Goal: Book appointment/travel/reservation

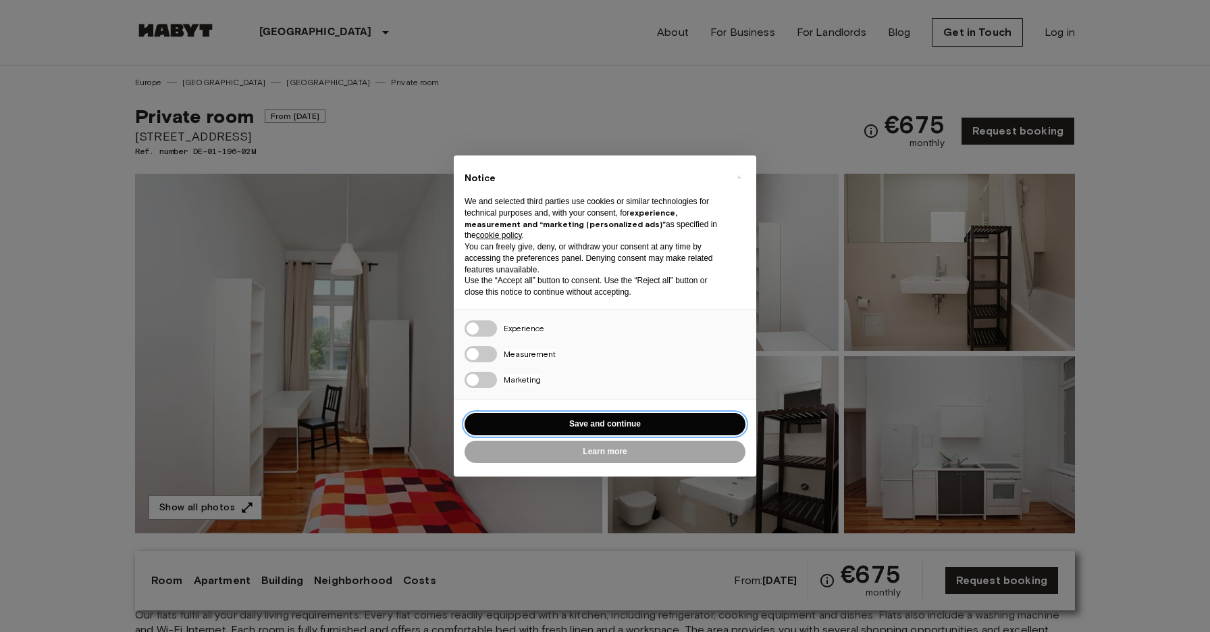
click at [632, 428] on button "Save and continue" at bounding box center [605, 424] width 281 height 22
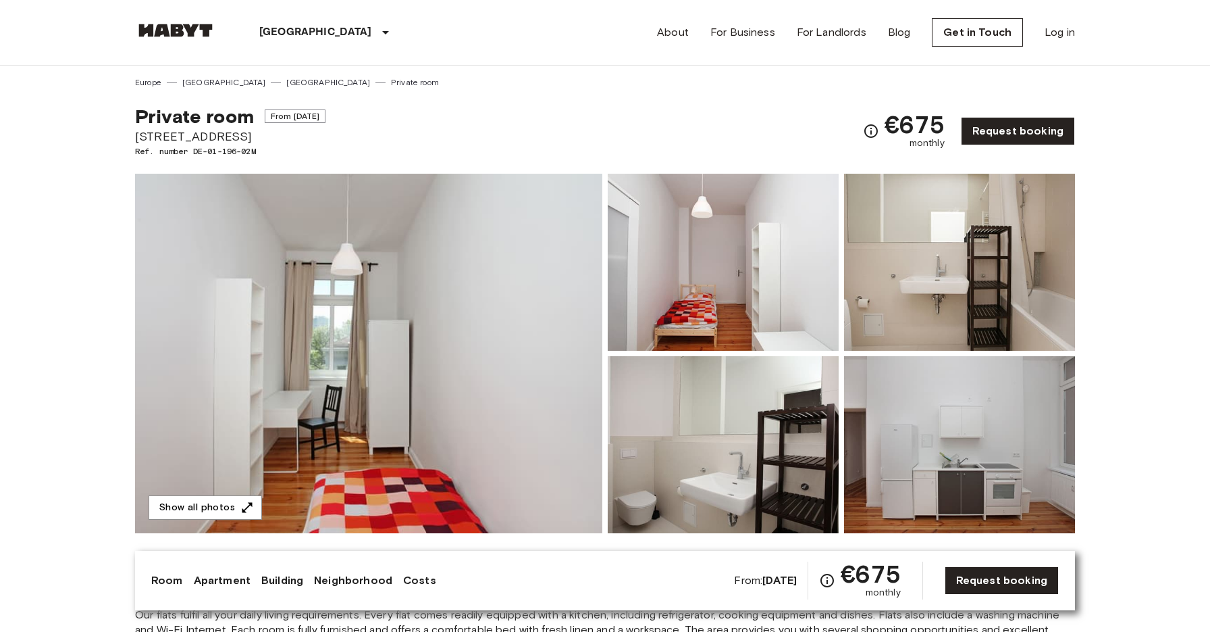
scroll to position [27, 0]
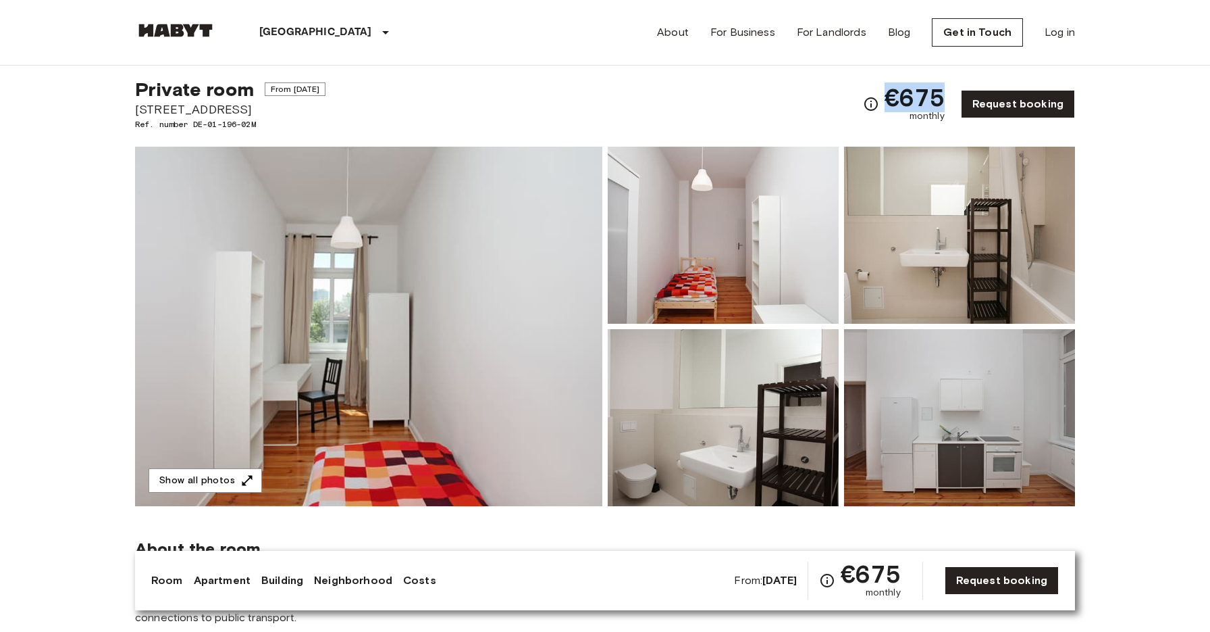
drag, startPoint x: 884, startPoint y: 99, endPoint x: 946, endPoint y: 99, distance: 61.5
click at [946, 99] on div "€675 monthly Request booking" at bounding box center [969, 104] width 212 height 53
copy span "€675"
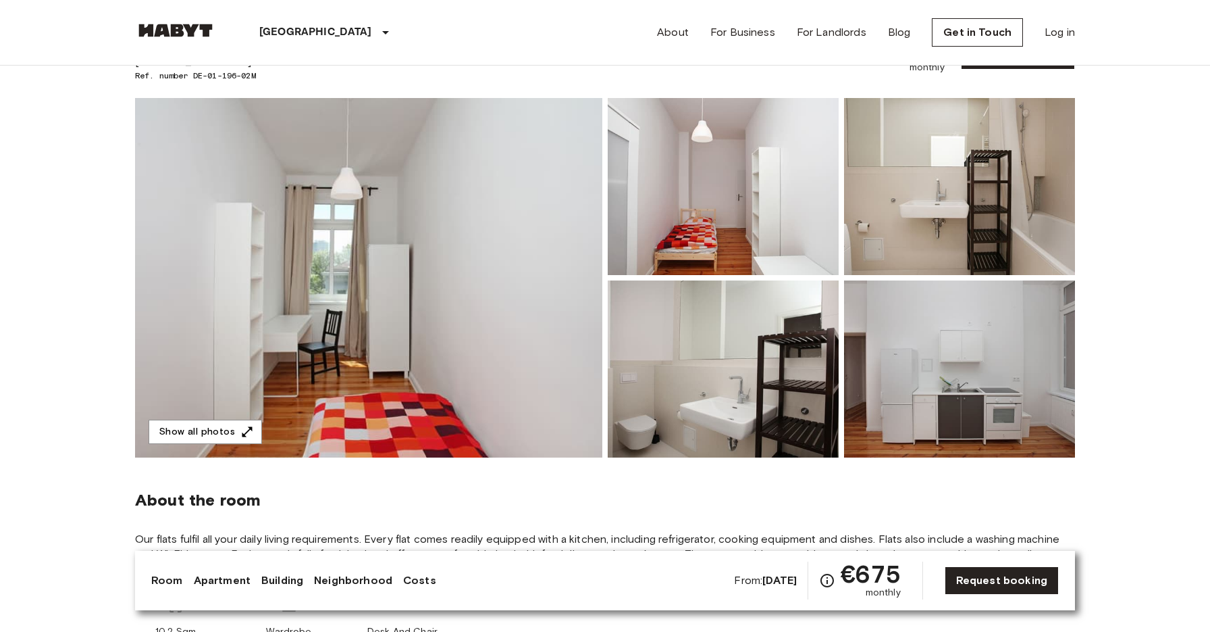
scroll to position [0, 0]
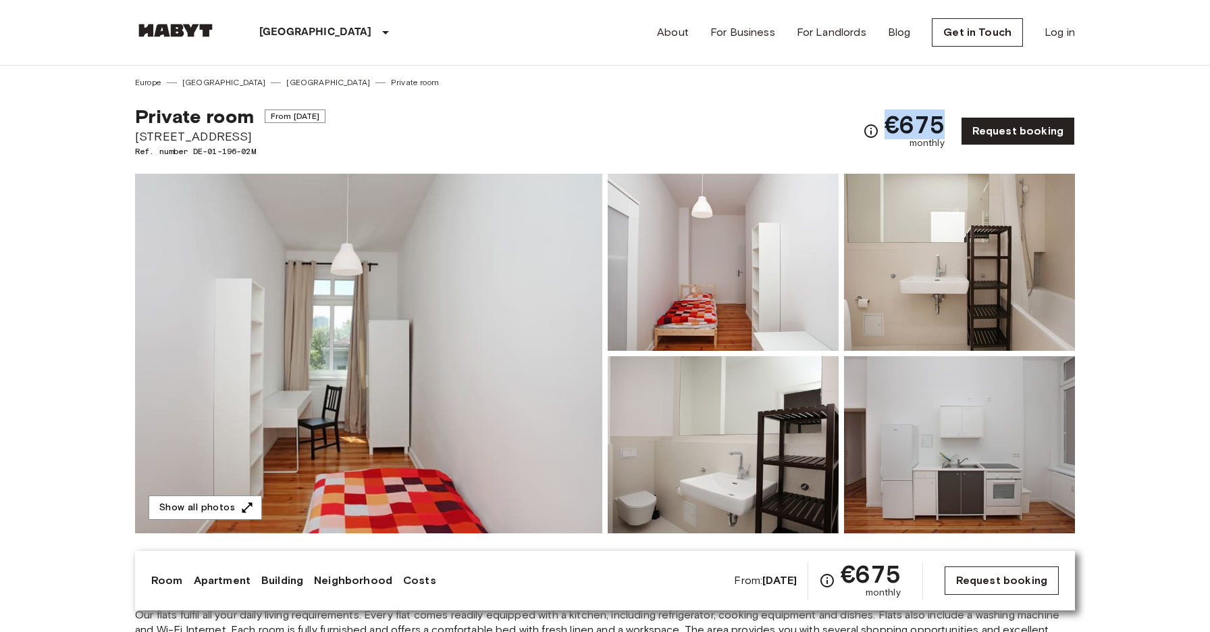
click at [1017, 574] on link "Request booking" at bounding box center [1002, 580] width 114 height 28
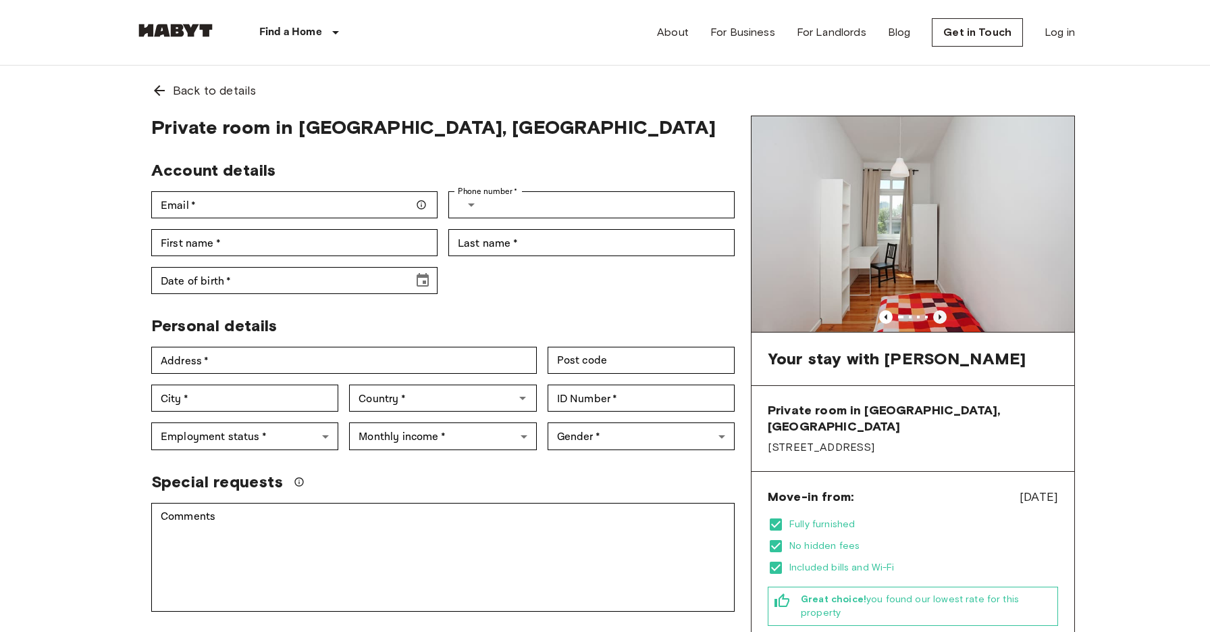
click at [940, 315] on icon "Previous image" at bounding box center [940, 315] width 3 height 5
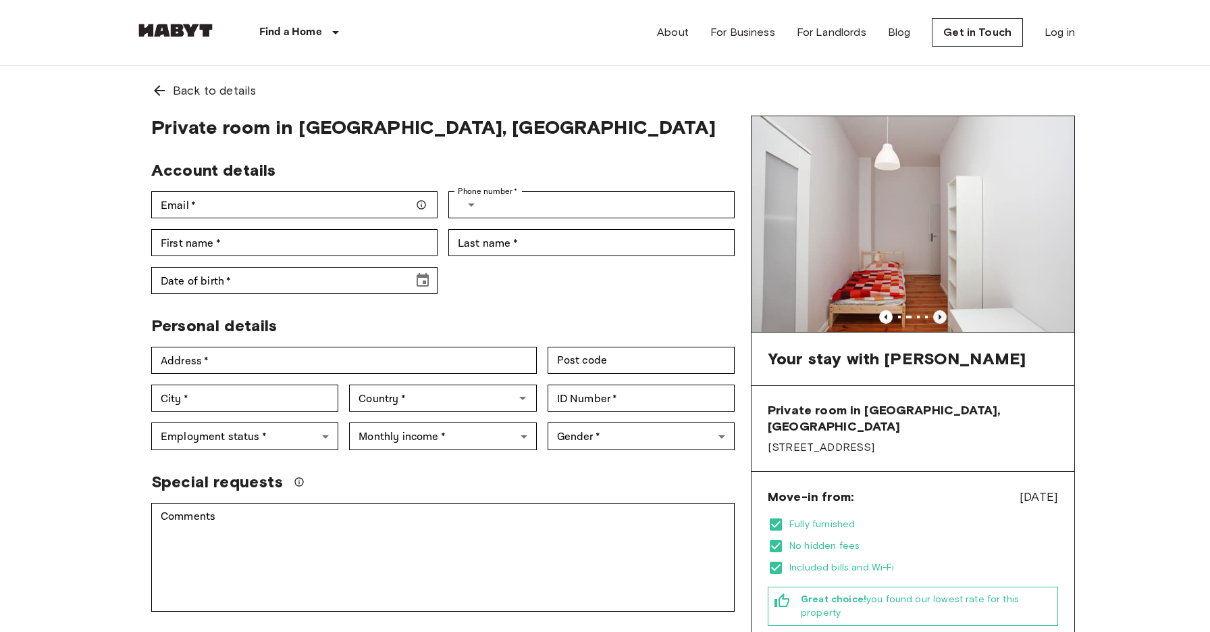
click at [940, 315] on icon "Previous image" at bounding box center [940, 315] width 3 height 5
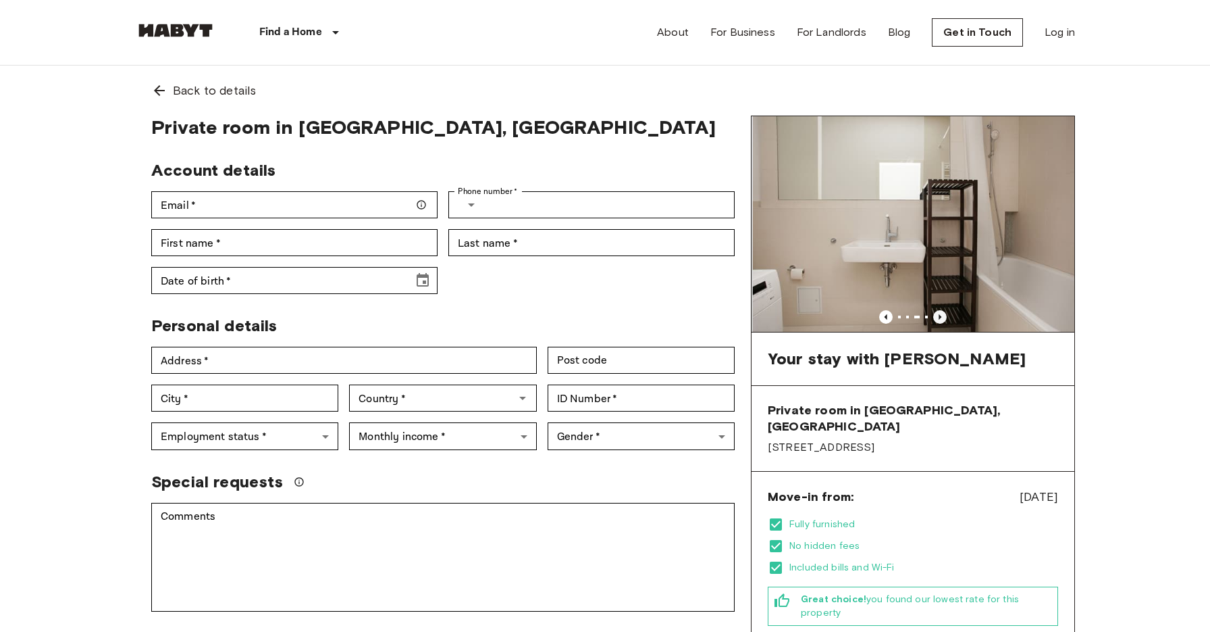
click at [940, 315] on icon "Previous image" at bounding box center [940, 315] width 3 height 5
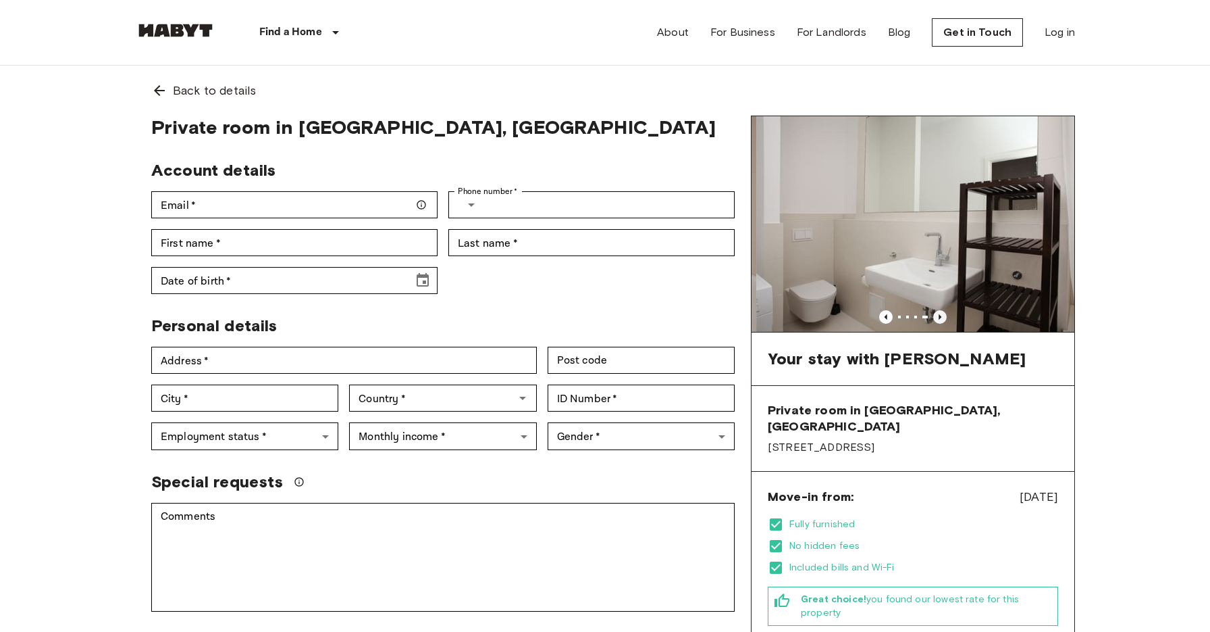
click at [940, 315] on icon "Previous image" at bounding box center [940, 315] width 3 height 5
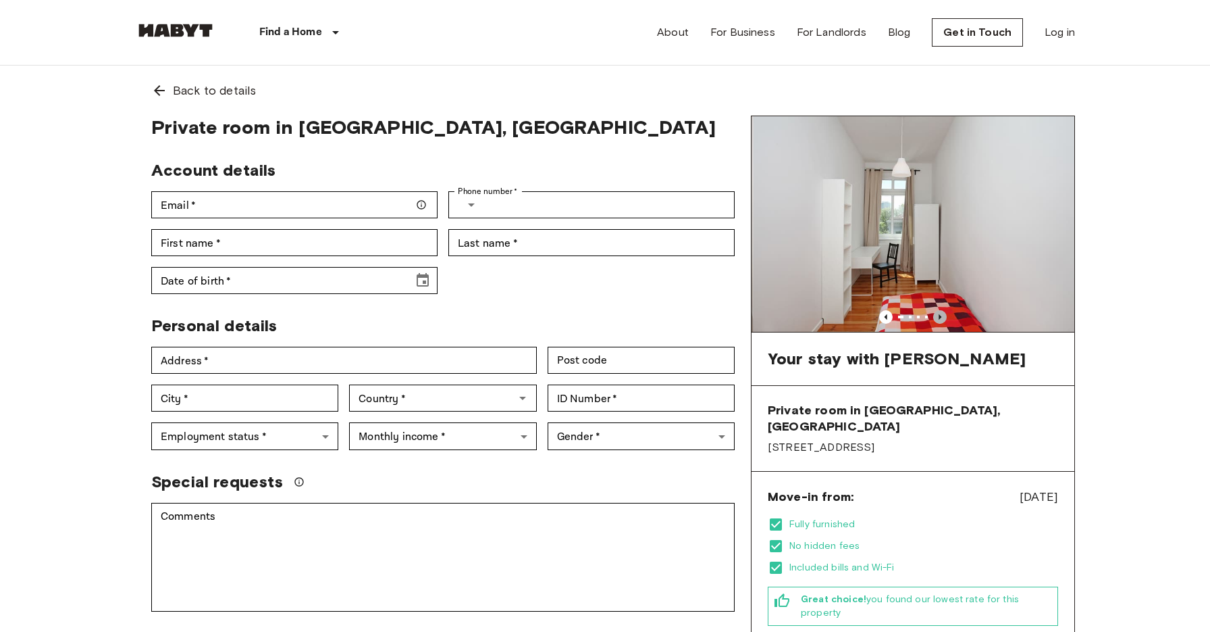
click at [940, 315] on icon "Previous image" at bounding box center [940, 315] width 3 height 5
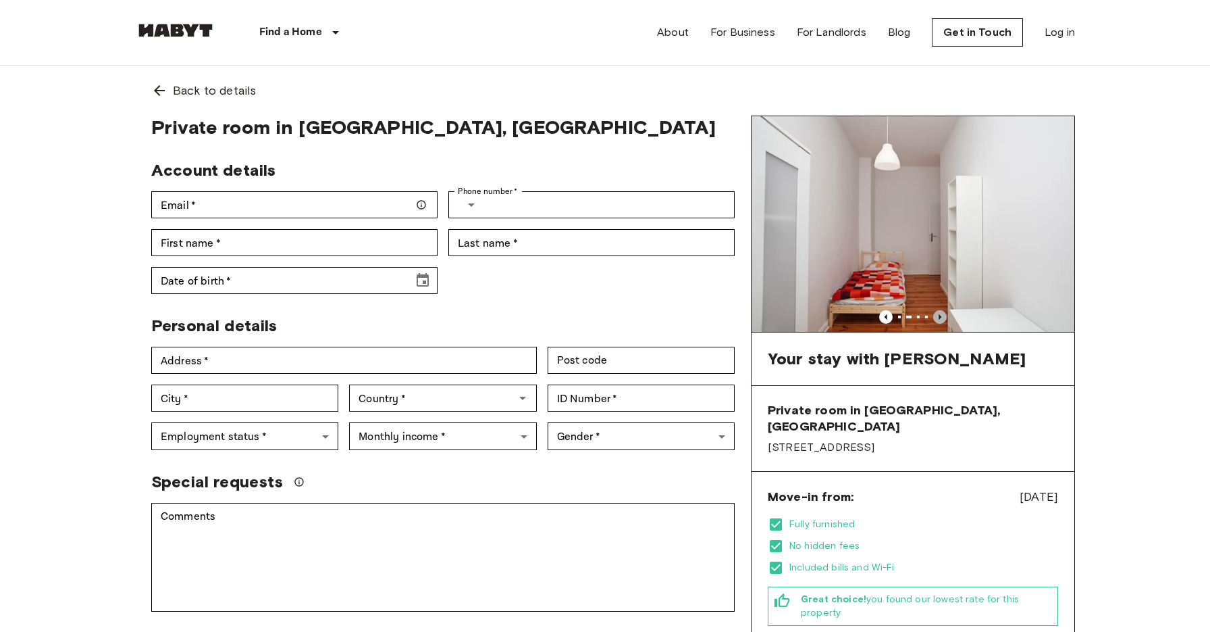
click at [940, 315] on icon "Previous image" at bounding box center [940, 315] width 3 height 5
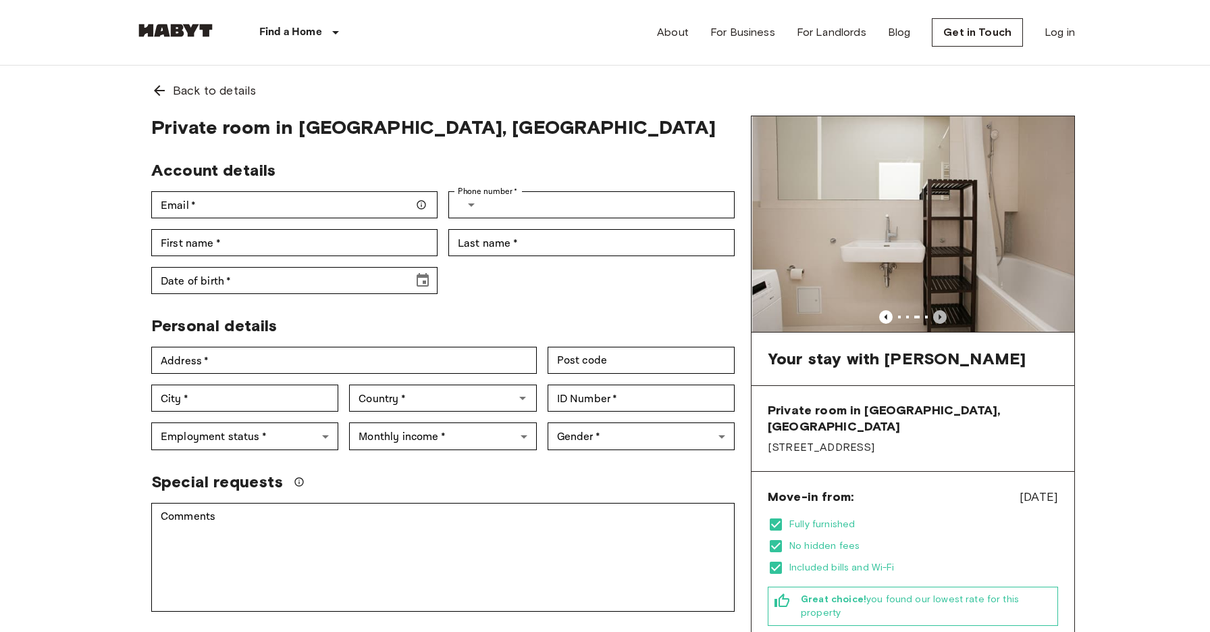
click at [940, 315] on icon "Previous image" at bounding box center [940, 315] width 3 height 5
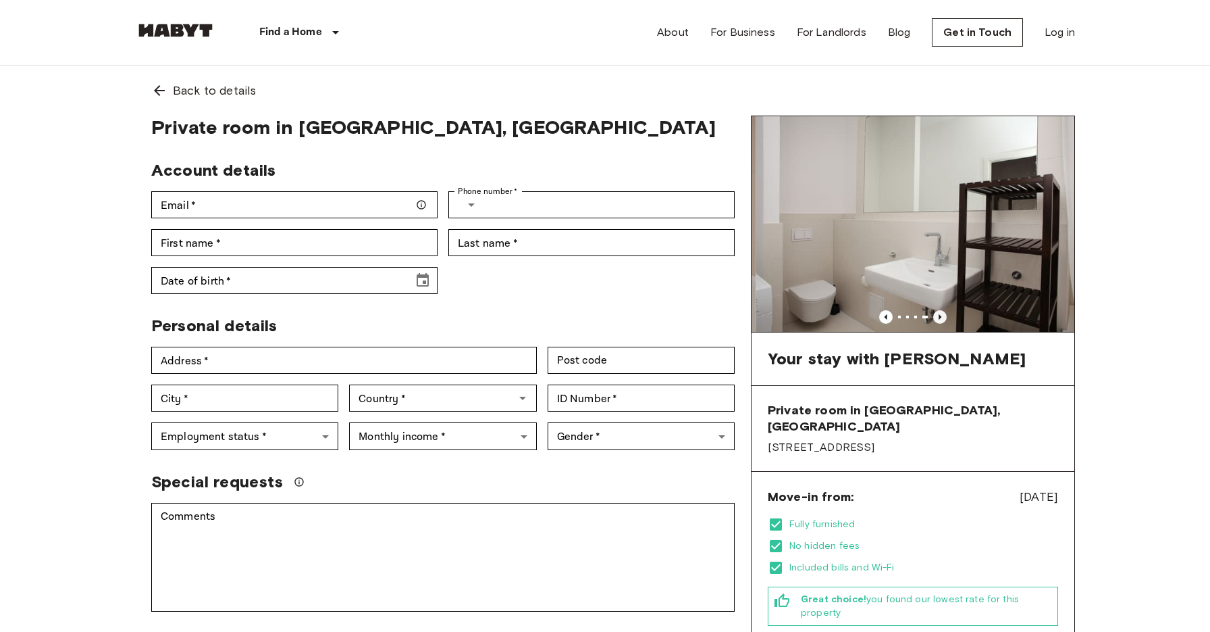
click at [940, 315] on icon "Previous image" at bounding box center [940, 315] width 3 height 5
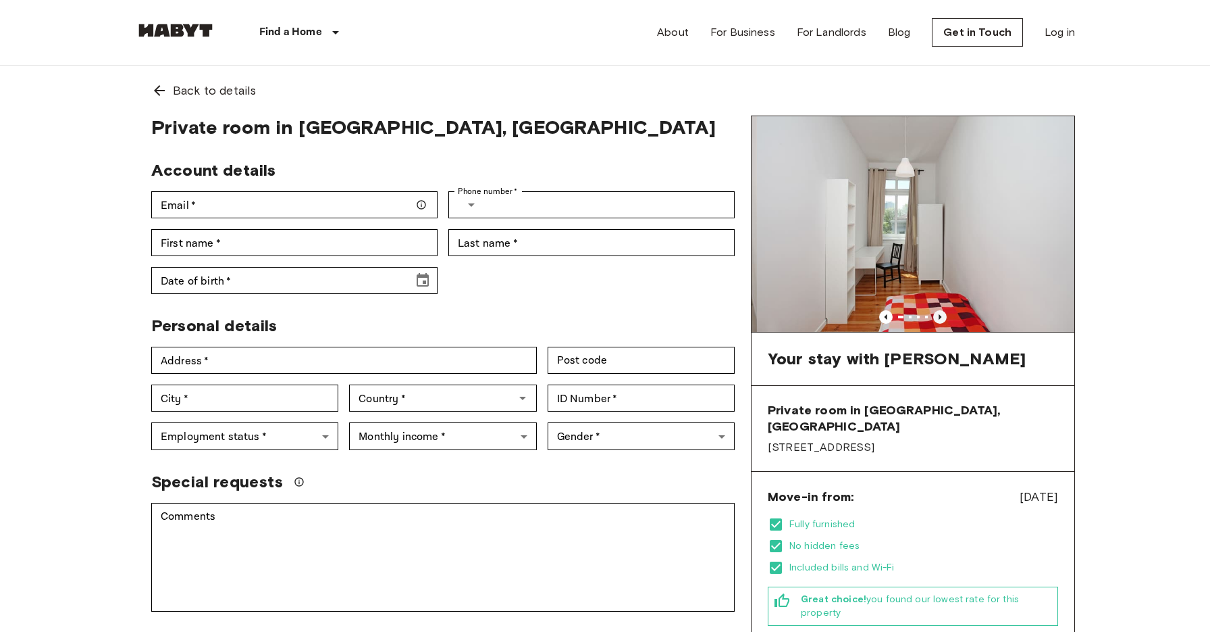
click at [940, 315] on icon "Previous image" at bounding box center [940, 315] width 3 height 5
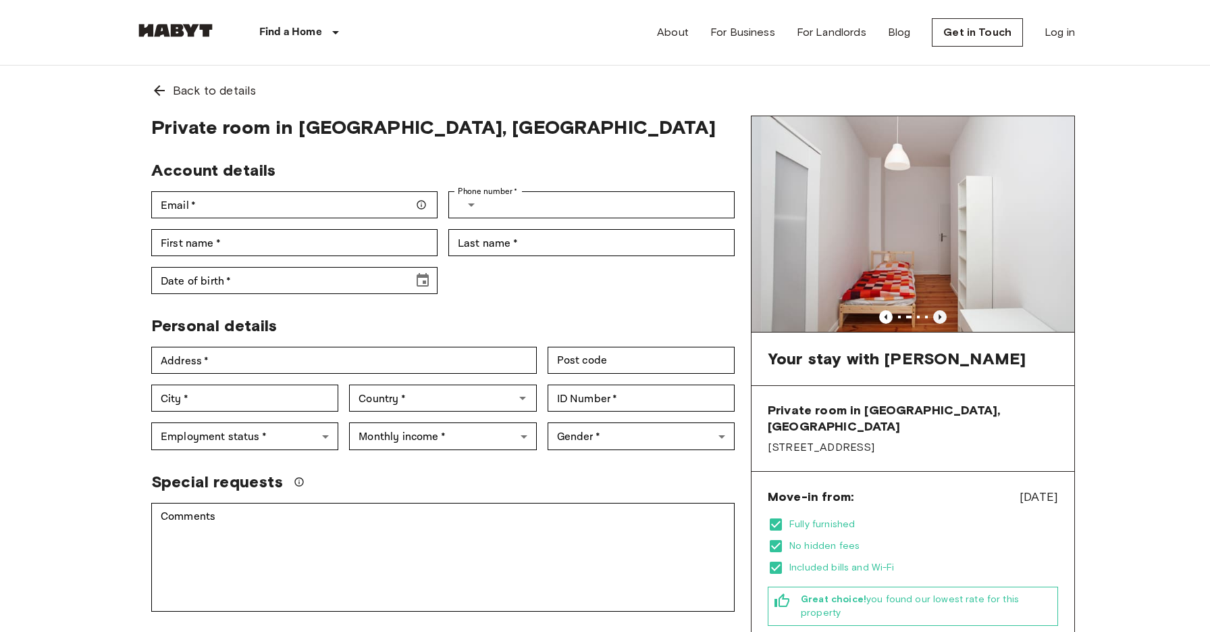
click at [940, 315] on icon "Previous image" at bounding box center [940, 315] width 3 height 5
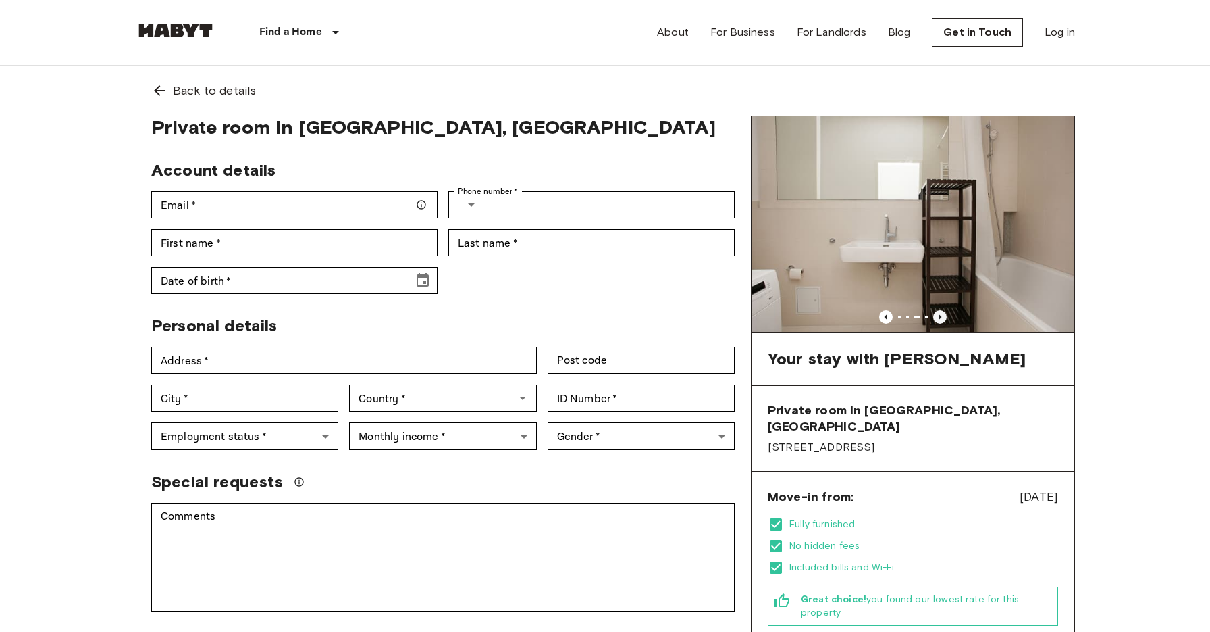
click at [940, 315] on icon "Previous image" at bounding box center [940, 315] width 3 height 5
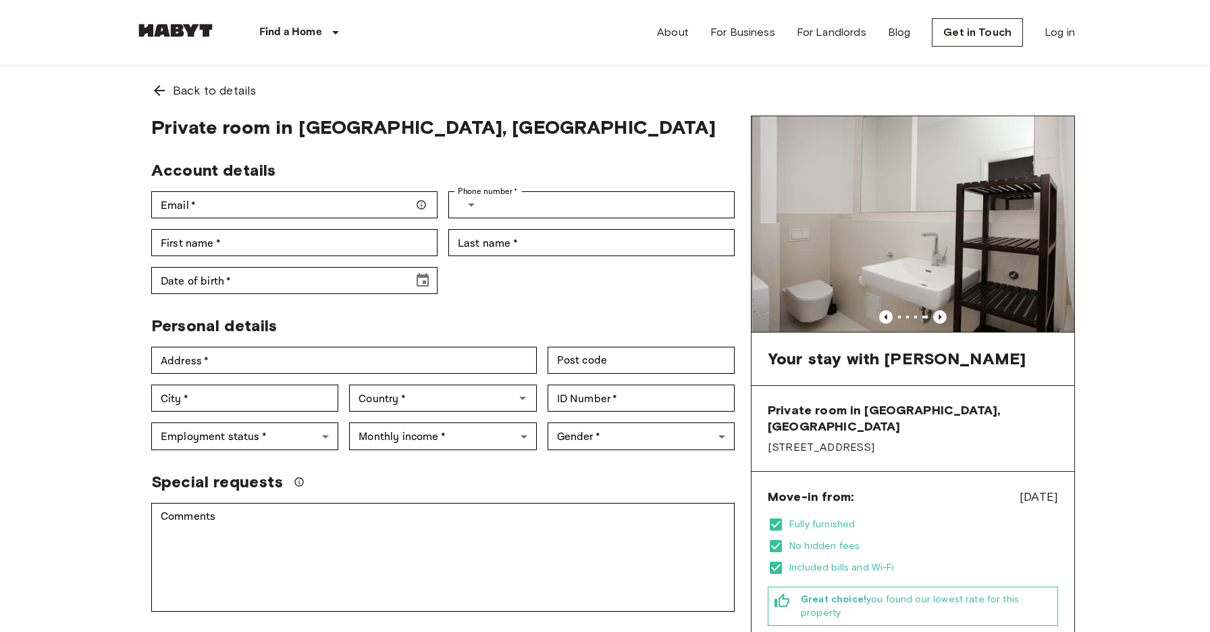
click at [940, 315] on icon "Previous image" at bounding box center [940, 315] width 3 height 5
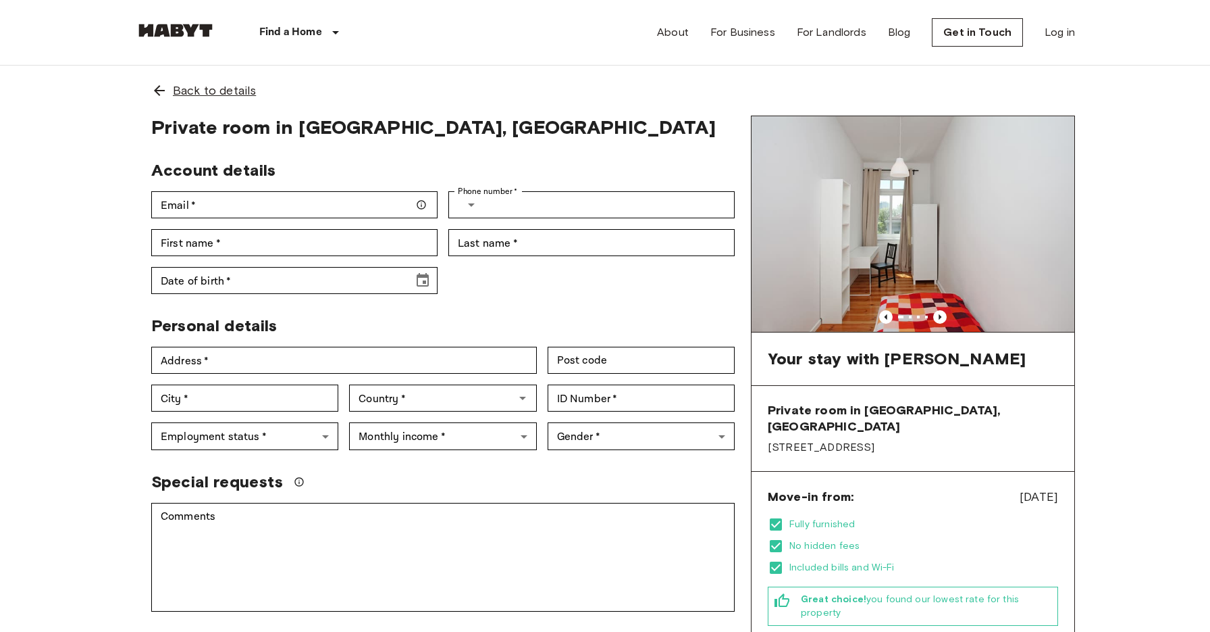
click at [192, 86] on span "Back to details" at bounding box center [214, 91] width 83 height 18
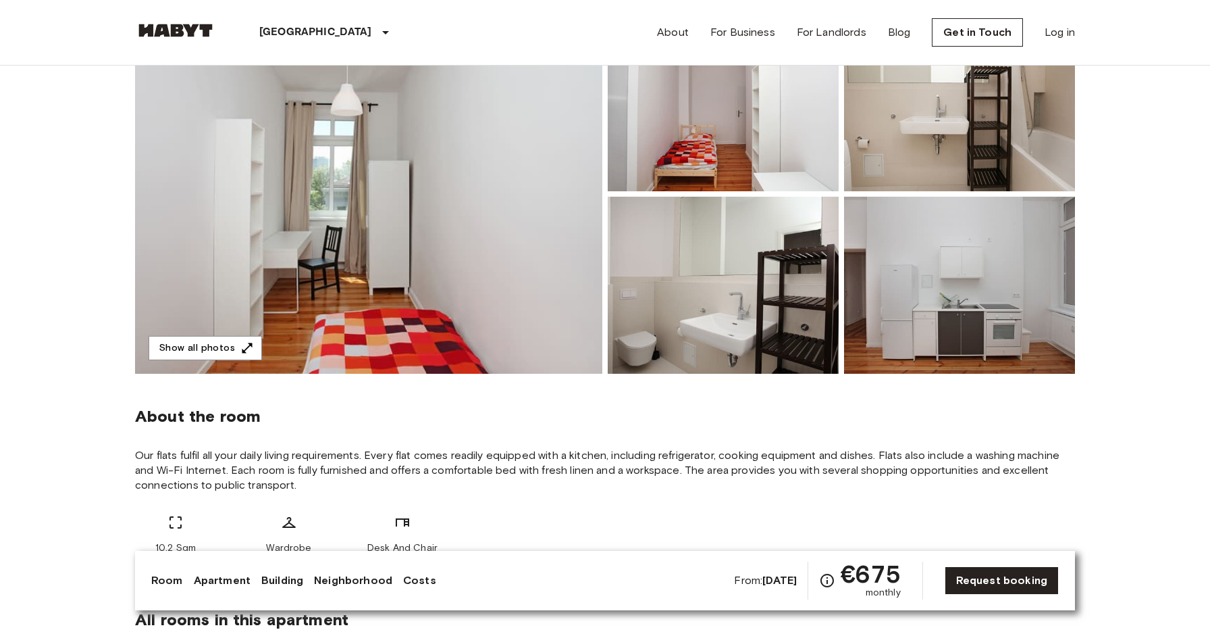
scroll to position [157, 0]
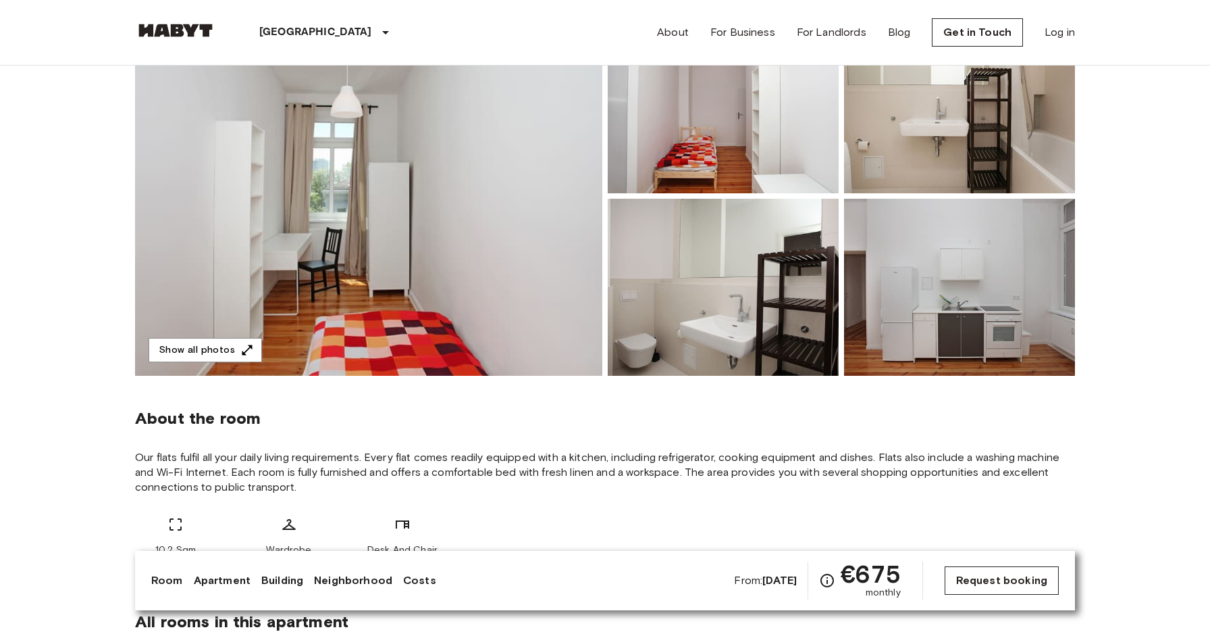
click at [1027, 582] on link "Request booking" at bounding box center [1002, 580] width 114 height 28
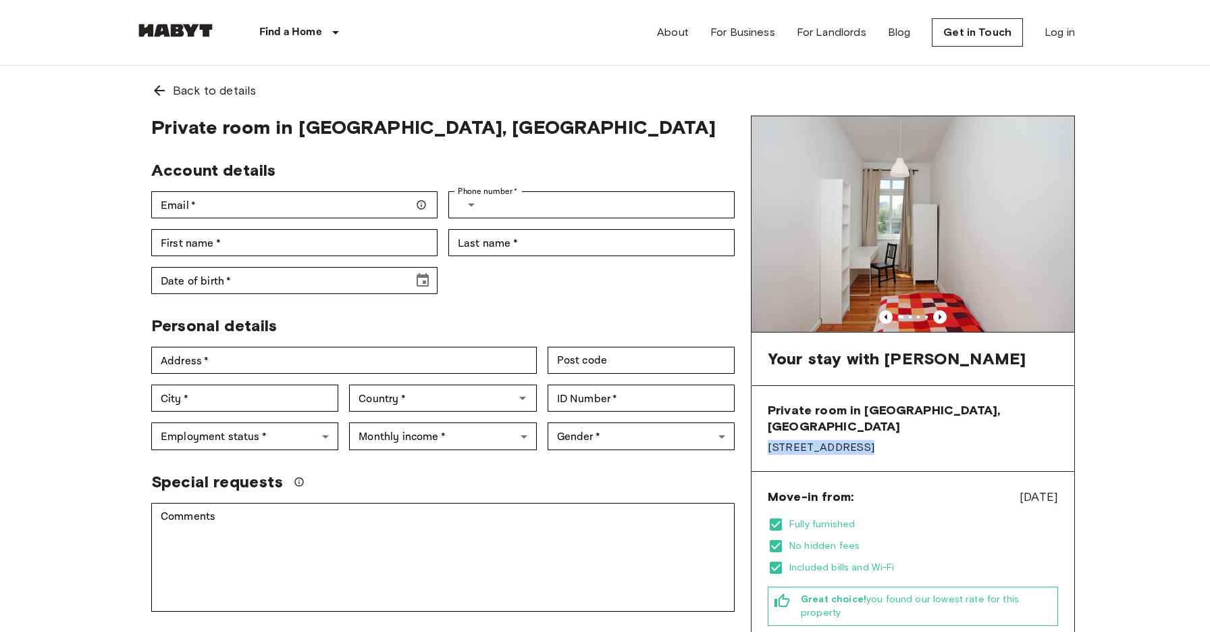
click at [856, 440] on span "Revaler Straße 8" at bounding box center [913, 447] width 290 height 15
copy span "Revaler Straße 8"
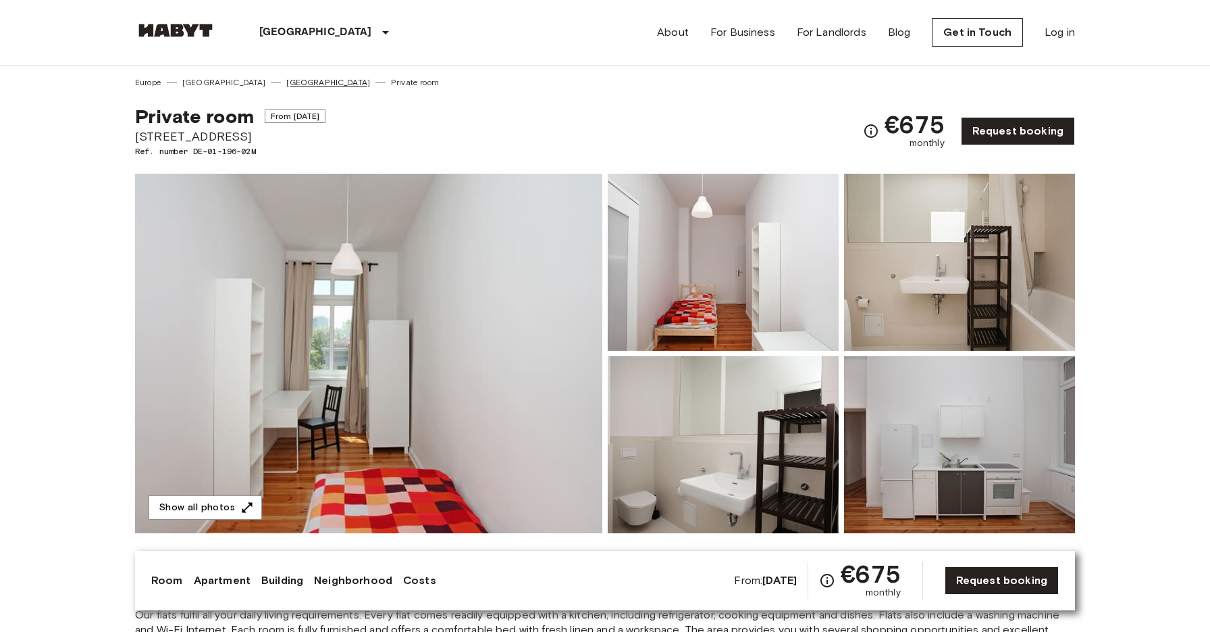
click at [286, 82] on link "[GEOGRAPHIC_DATA]" at bounding box center [328, 82] width 84 height 12
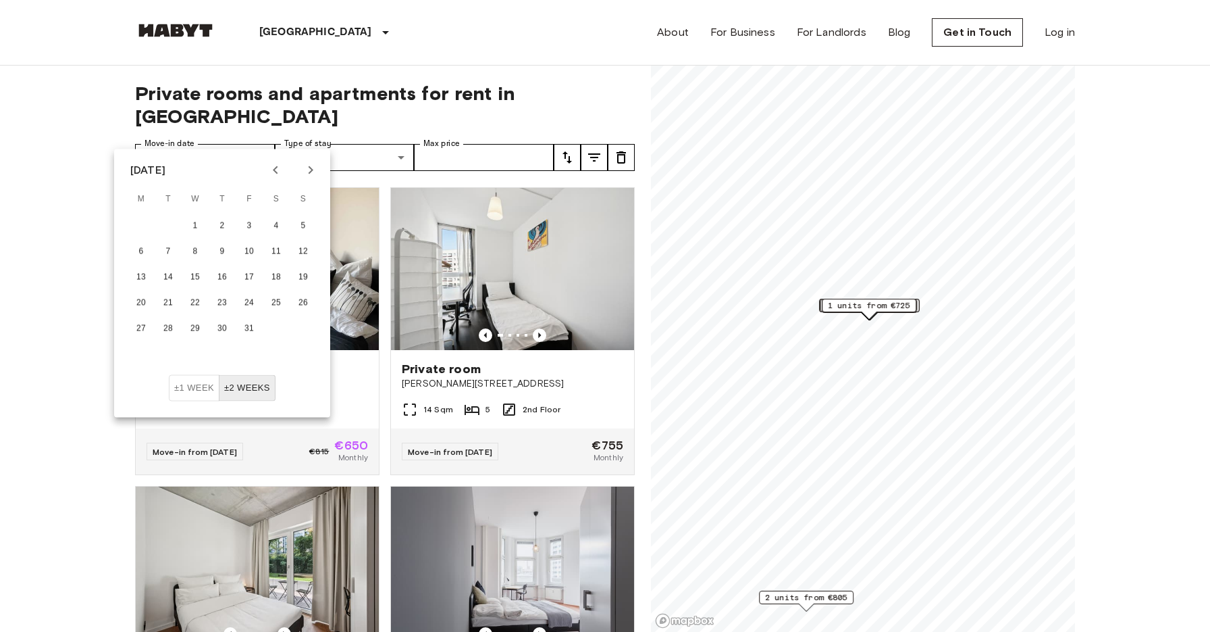
click at [307, 172] on icon "Next month" at bounding box center [311, 170] width 16 height 16
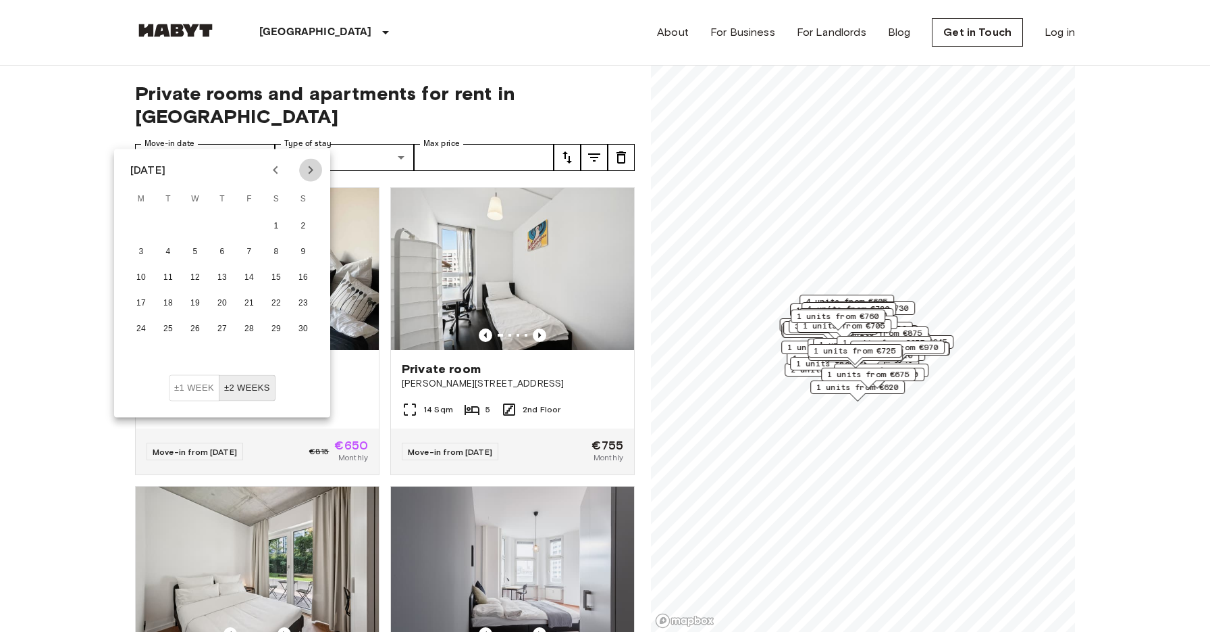
click at [307, 172] on icon "Next month" at bounding box center [311, 170] width 16 height 16
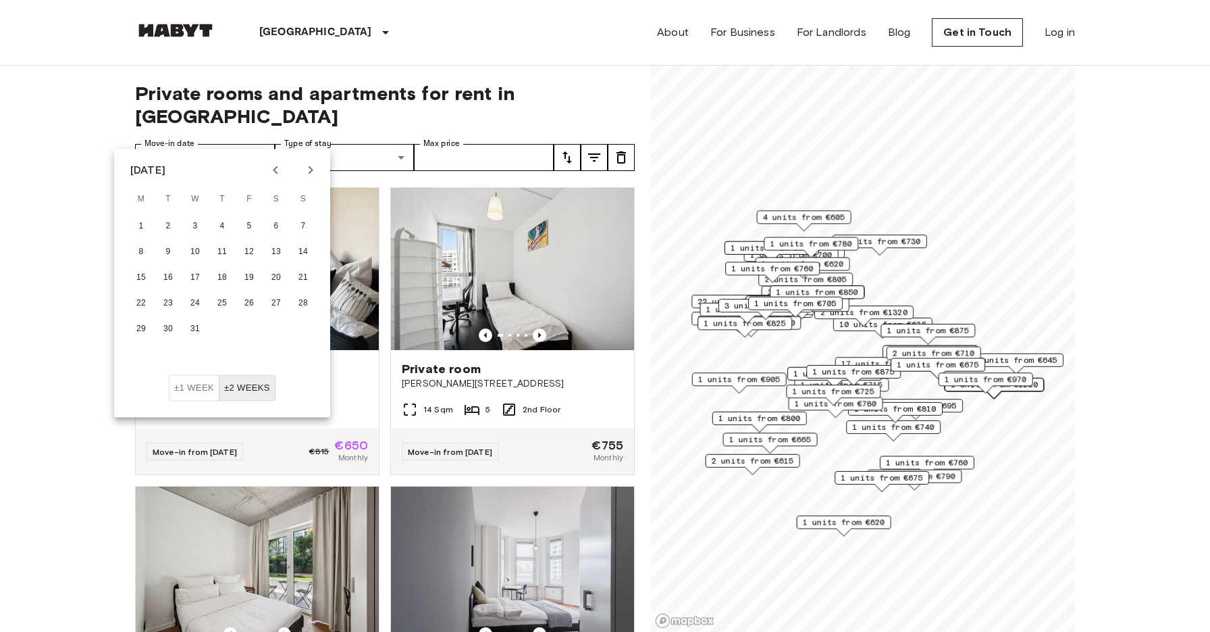
click at [307, 172] on icon "Next month" at bounding box center [311, 170] width 16 height 16
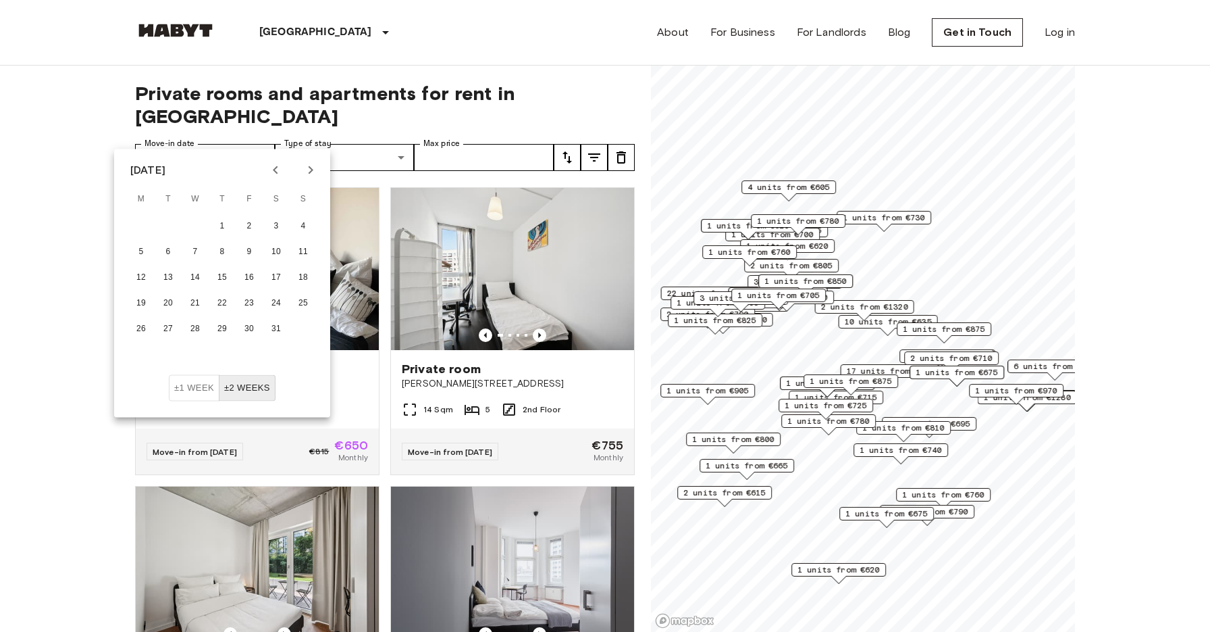
click at [307, 172] on icon "Next month" at bounding box center [311, 170] width 16 height 16
click at [277, 170] on icon "Previous month" at bounding box center [275, 170] width 16 height 16
click at [222, 247] on button "8" at bounding box center [222, 252] width 24 height 24
type input "**********"
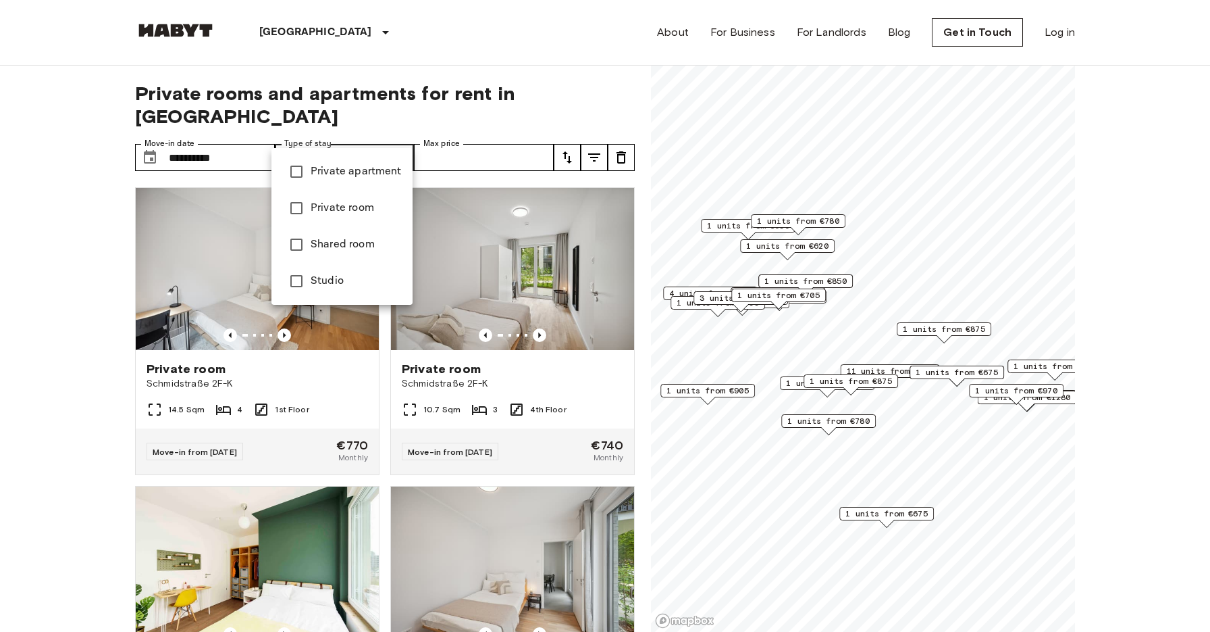
click at [437, 133] on div at bounding box center [605, 316] width 1210 height 632
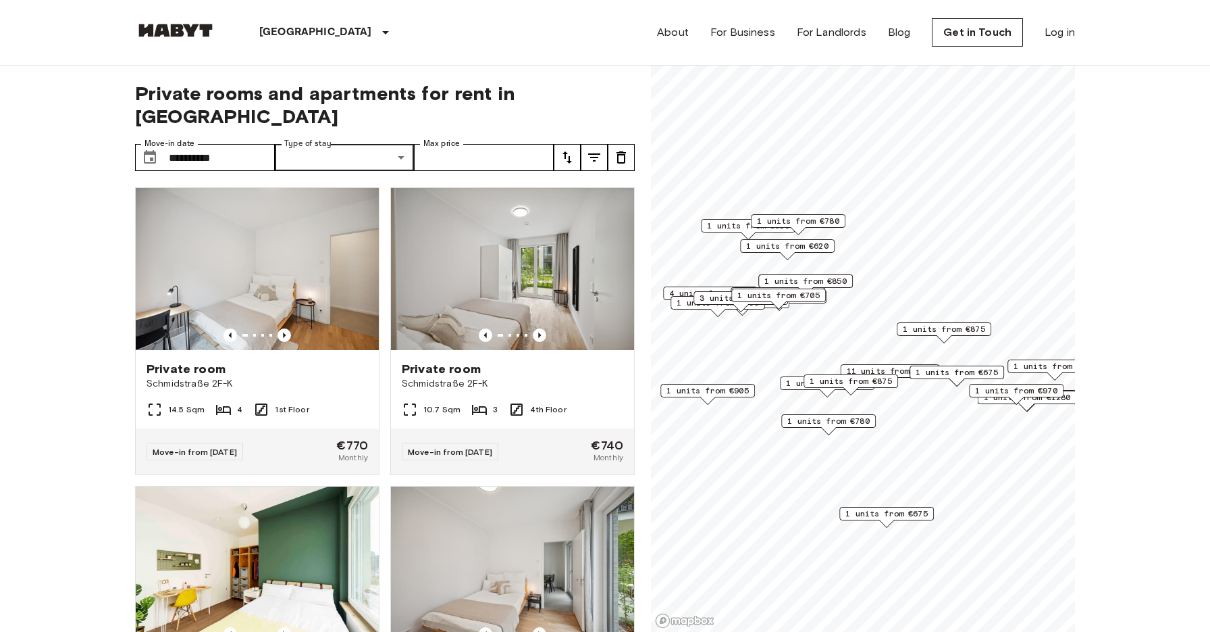
click at [573, 149] on icon "tune" at bounding box center [567, 157] width 16 height 16
click at [596, 181] on li "Lowest price" at bounding box center [621, 184] width 135 height 24
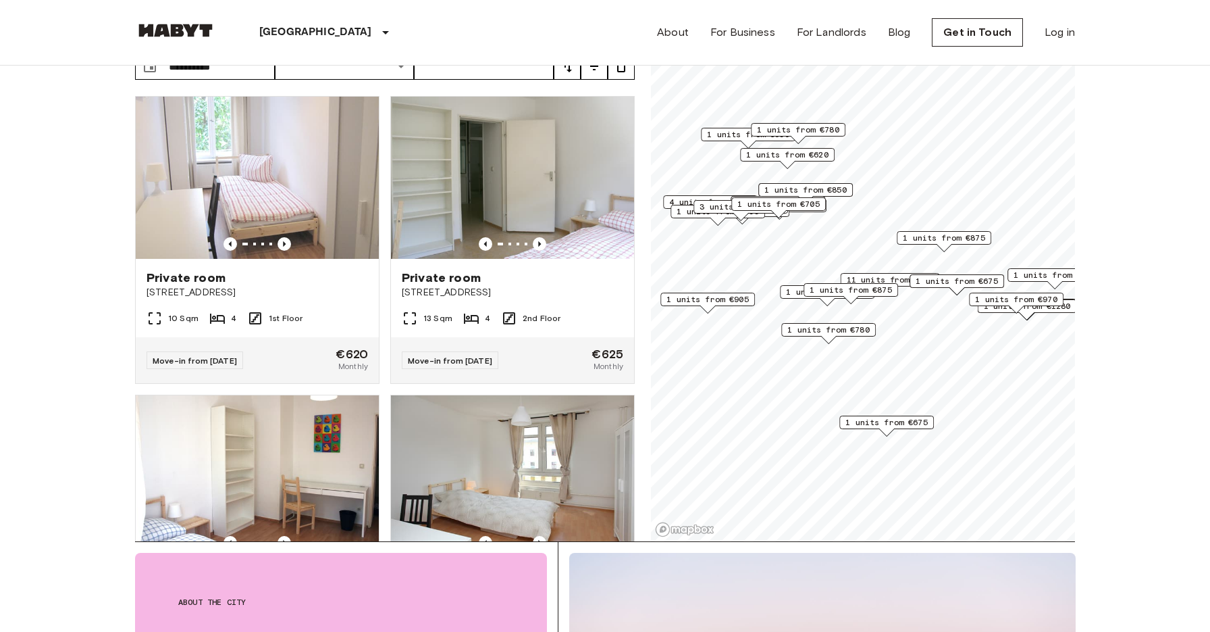
scroll to position [182, 0]
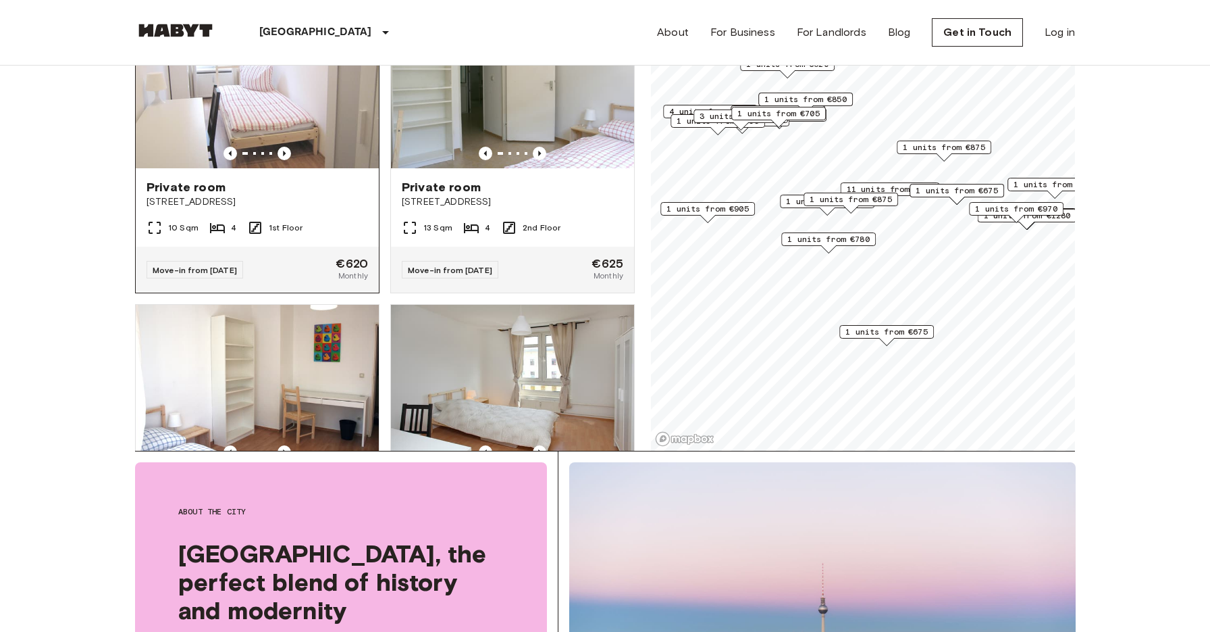
click at [202, 115] on img at bounding box center [257, 87] width 243 height 162
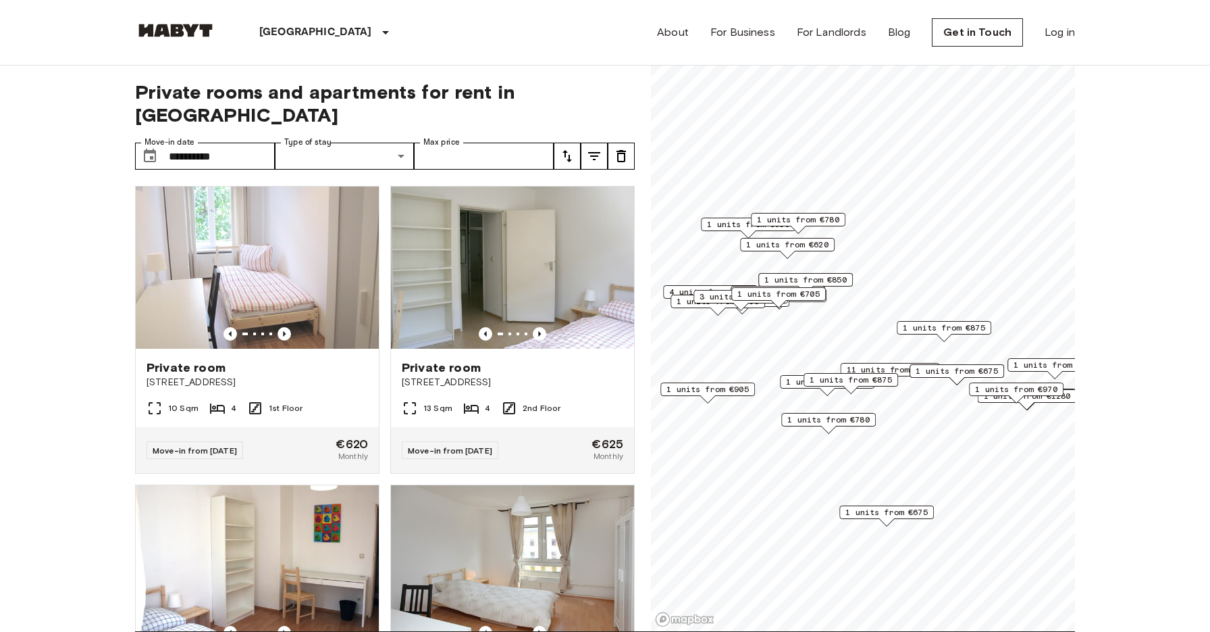
scroll to position [0, 0]
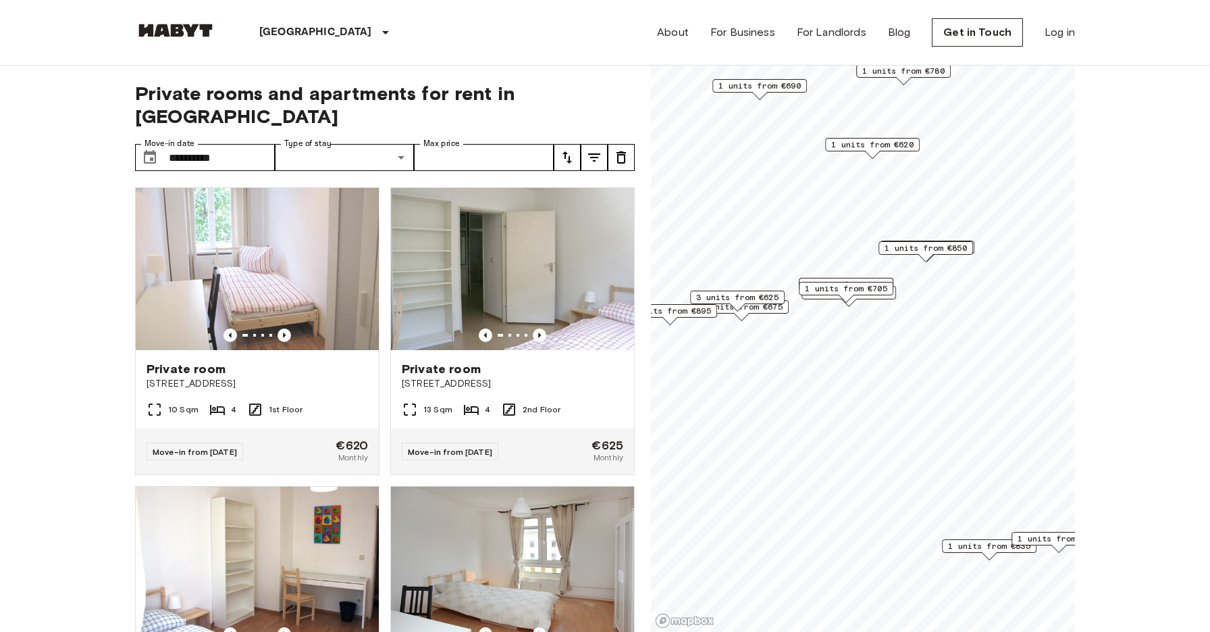
click at [747, 299] on span "3 units from €625" at bounding box center [737, 297] width 82 height 12
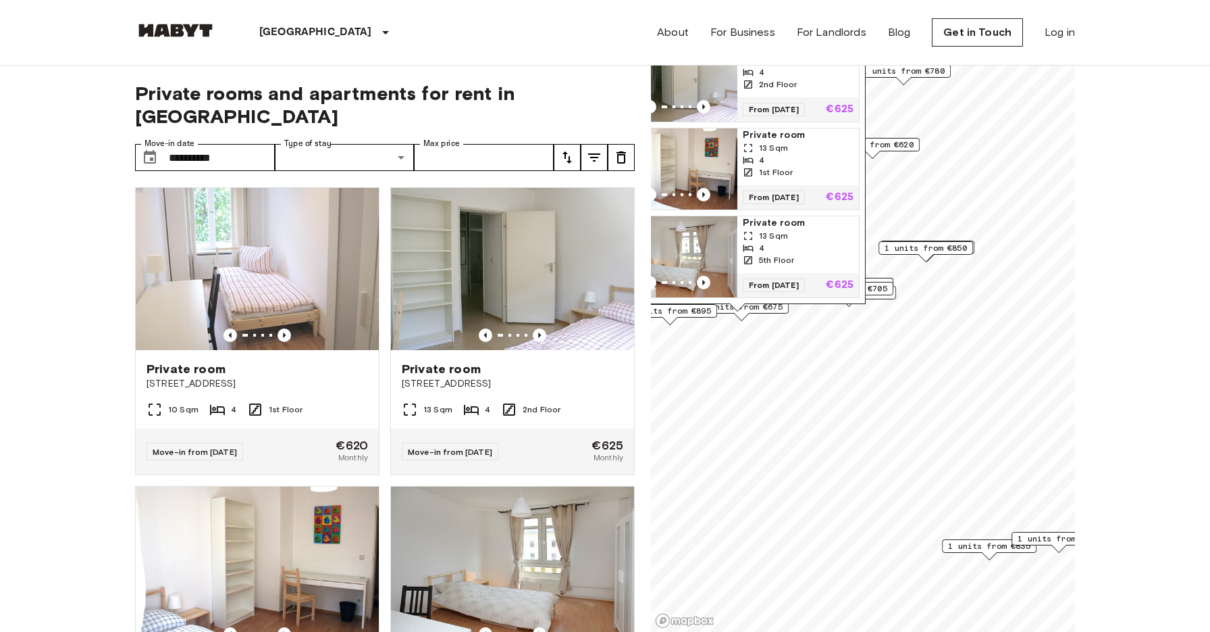
click at [714, 249] on img "Map marker" at bounding box center [677, 256] width 122 height 81
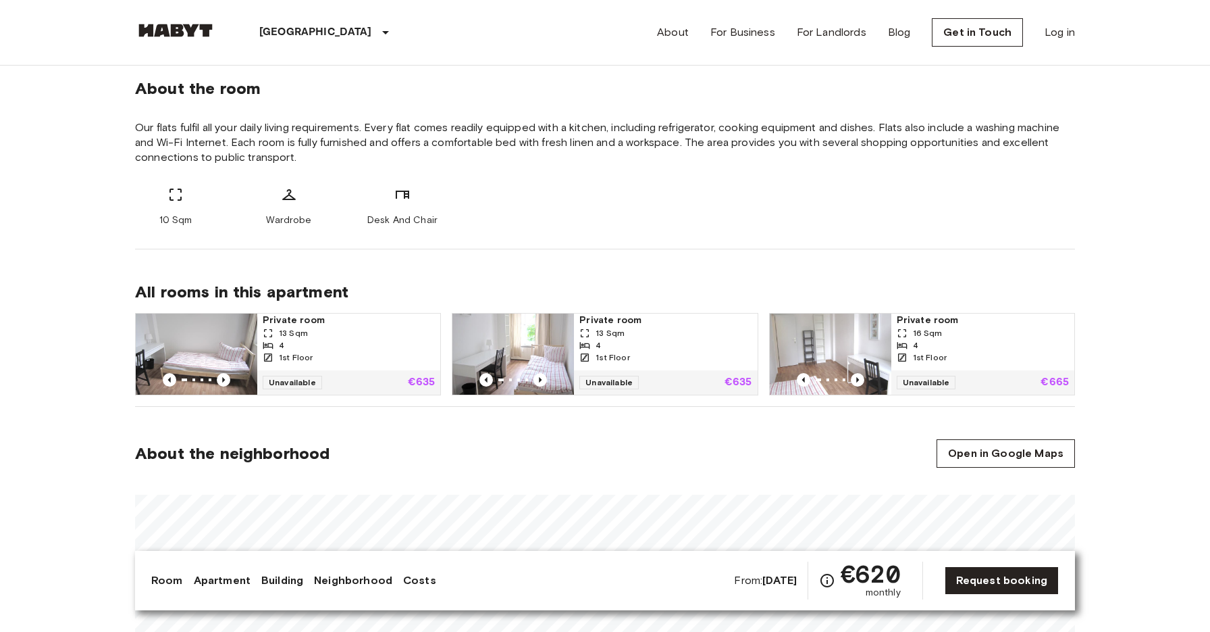
scroll to position [478, 0]
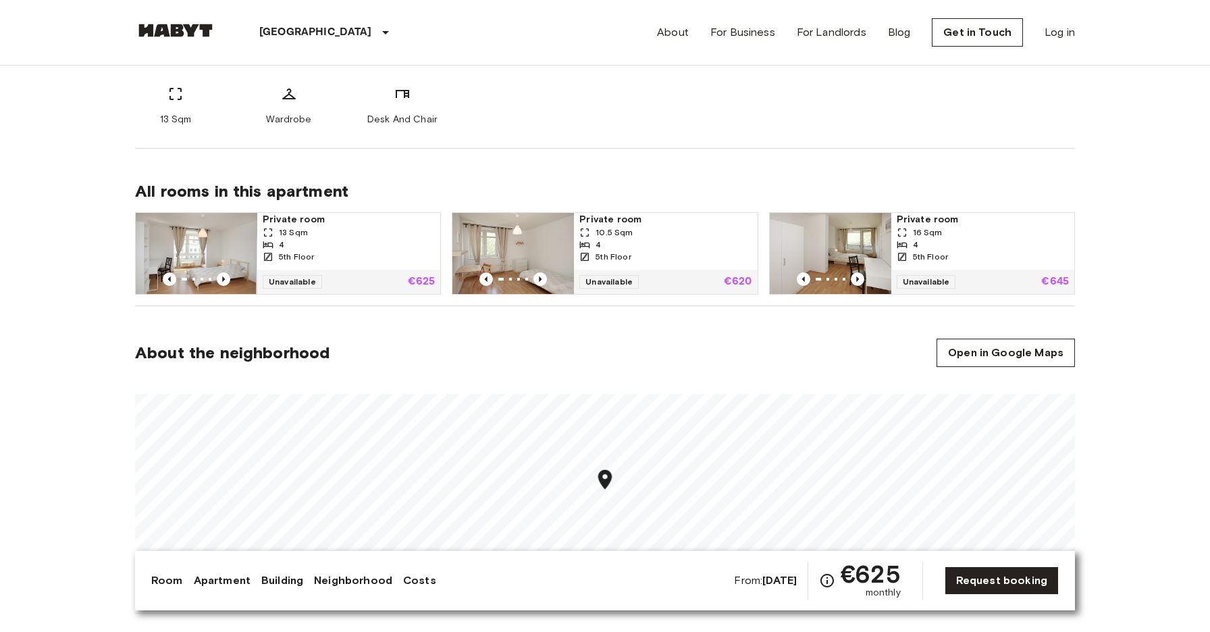
scroll to position [885, 0]
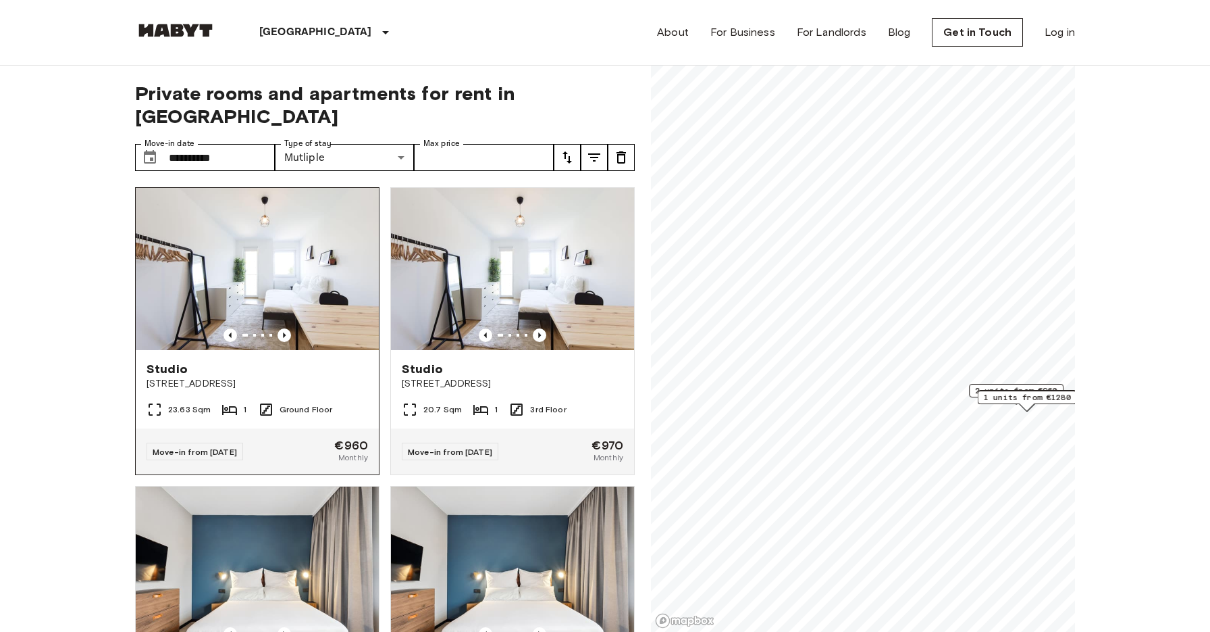
click at [307, 282] on img at bounding box center [257, 269] width 243 height 162
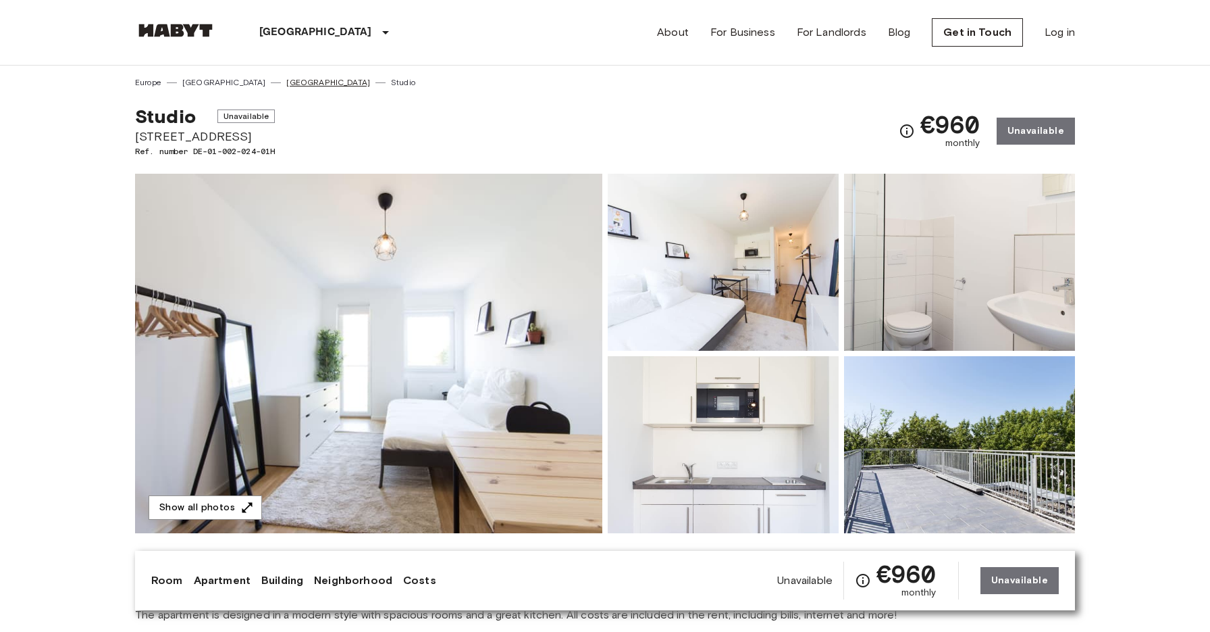
click at [286, 80] on link "[GEOGRAPHIC_DATA]" at bounding box center [328, 82] width 84 height 12
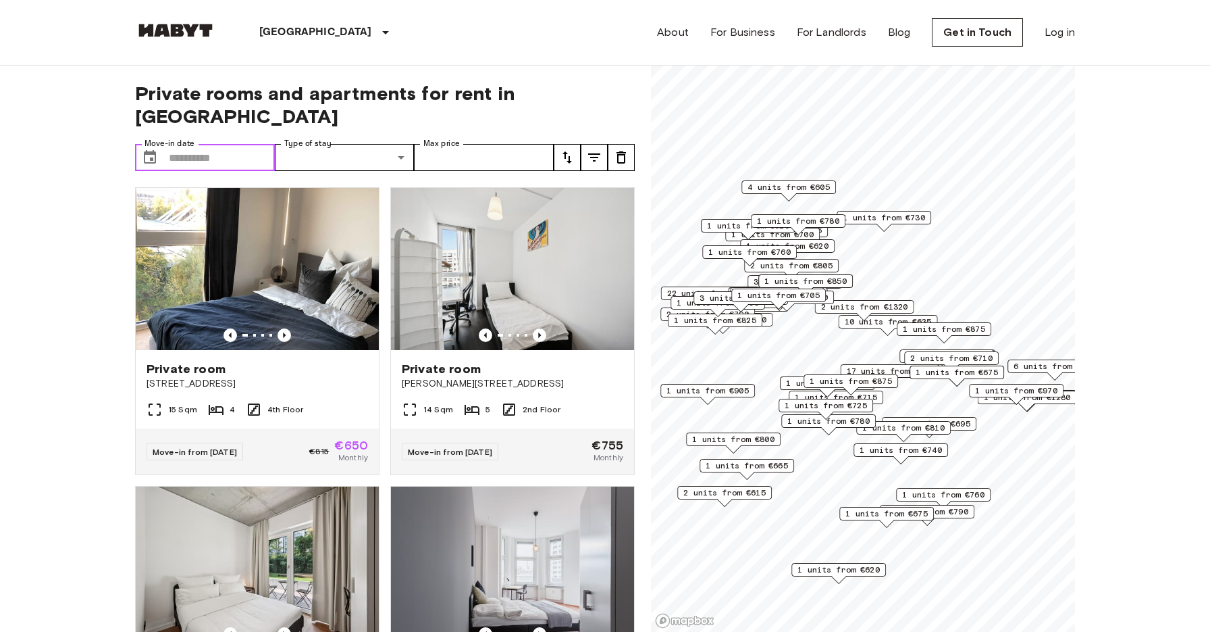
click at [240, 144] on input "Move-in date" at bounding box center [222, 157] width 106 height 27
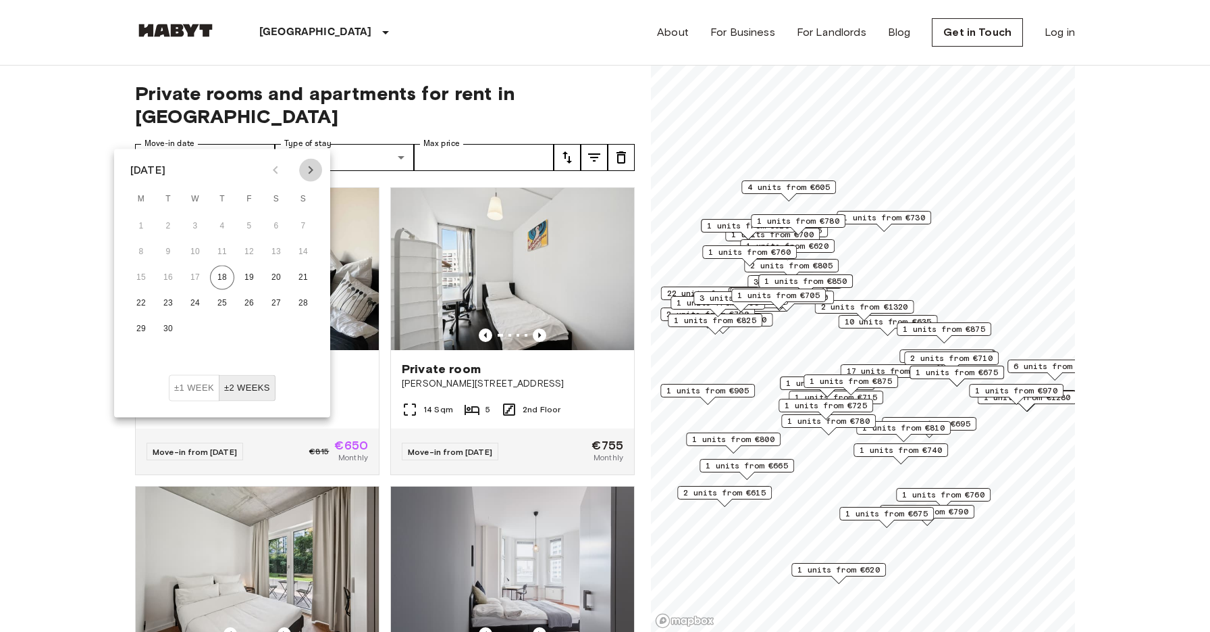
click at [314, 162] on icon "Next month" at bounding box center [311, 170] width 16 height 16
click at [228, 249] on button "8" at bounding box center [222, 252] width 24 height 24
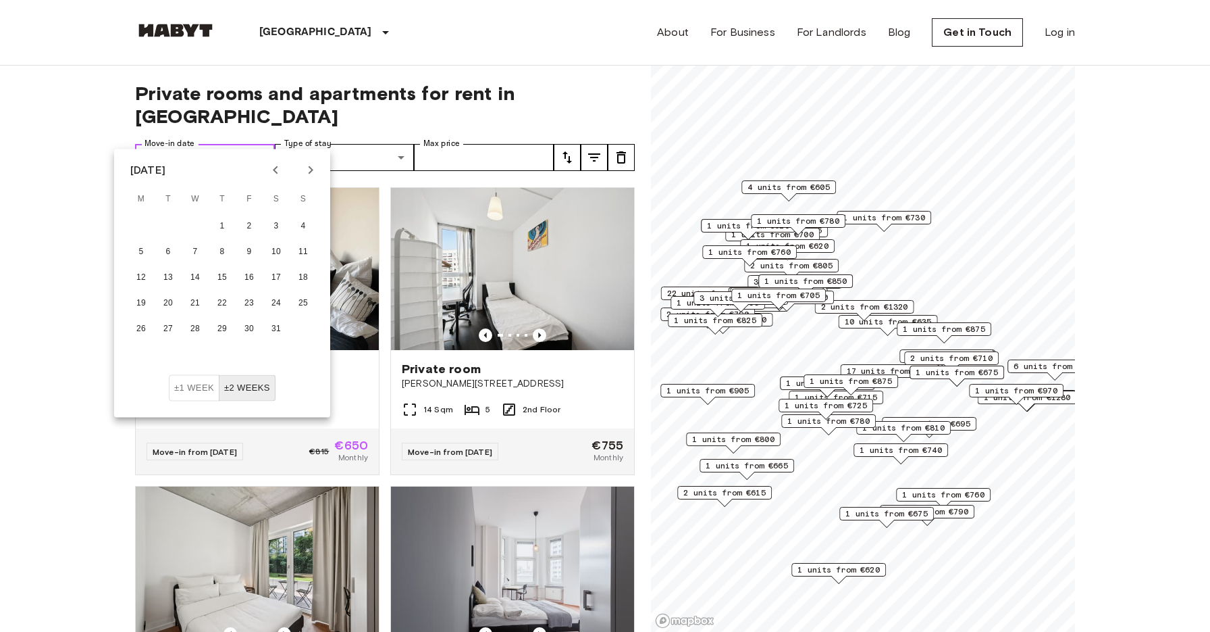
type input "**********"
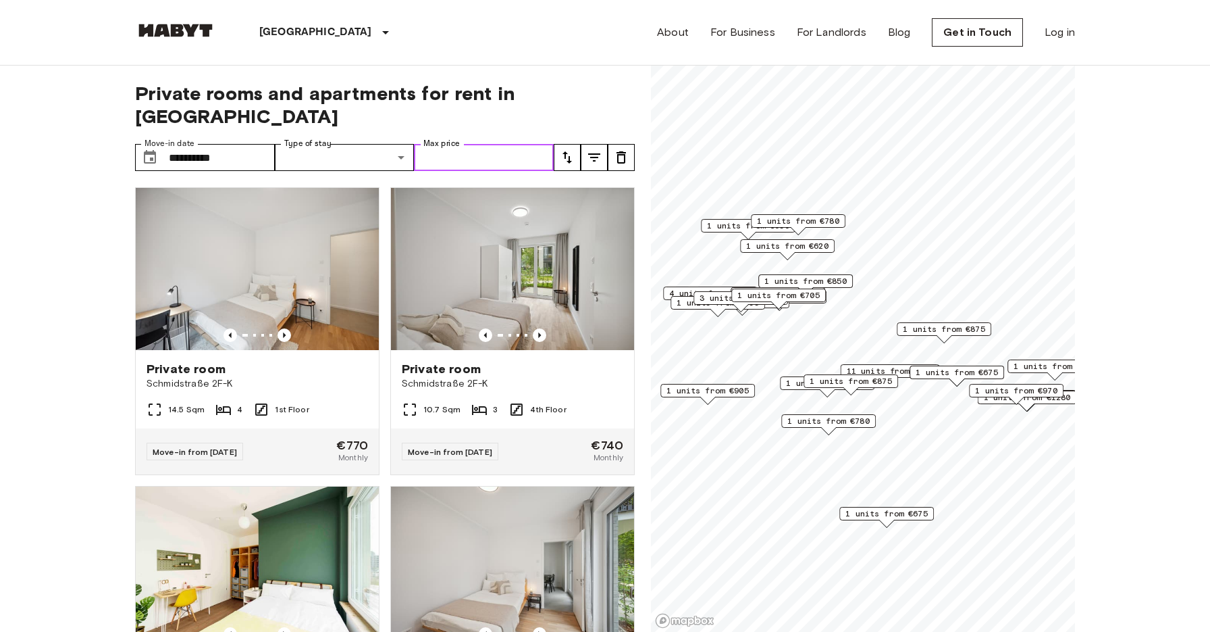
click at [480, 144] on input "Max price" at bounding box center [484, 157] width 140 height 27
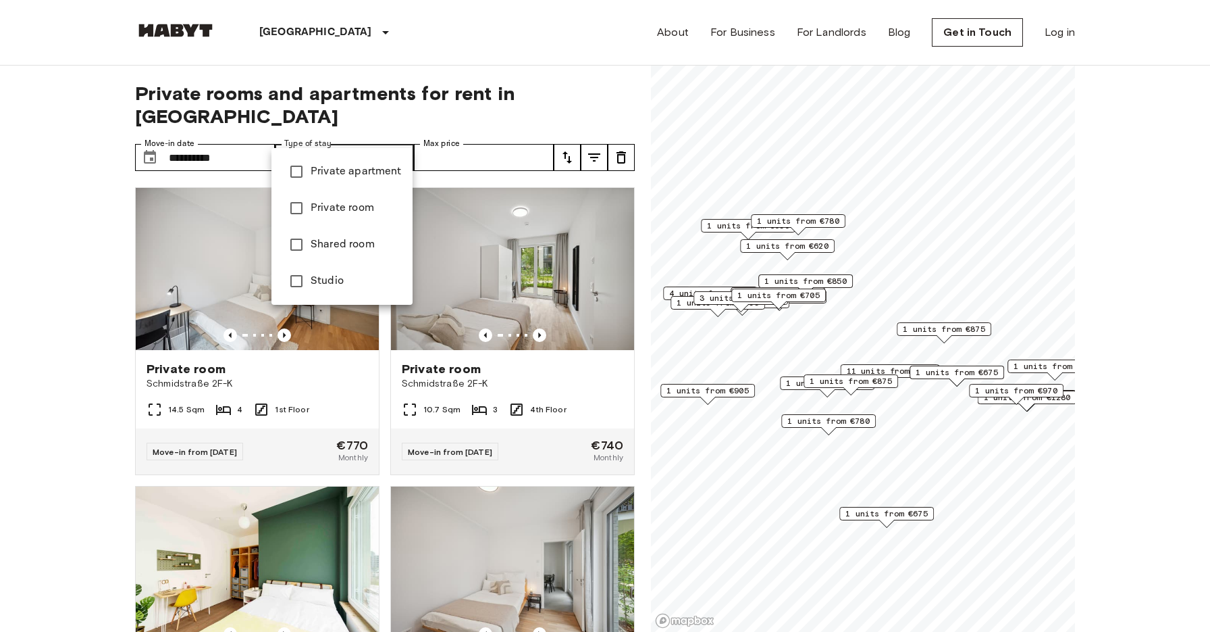
click at [340, 281] on span "Studio" at bounding box center [356, 281] width 91 height 16
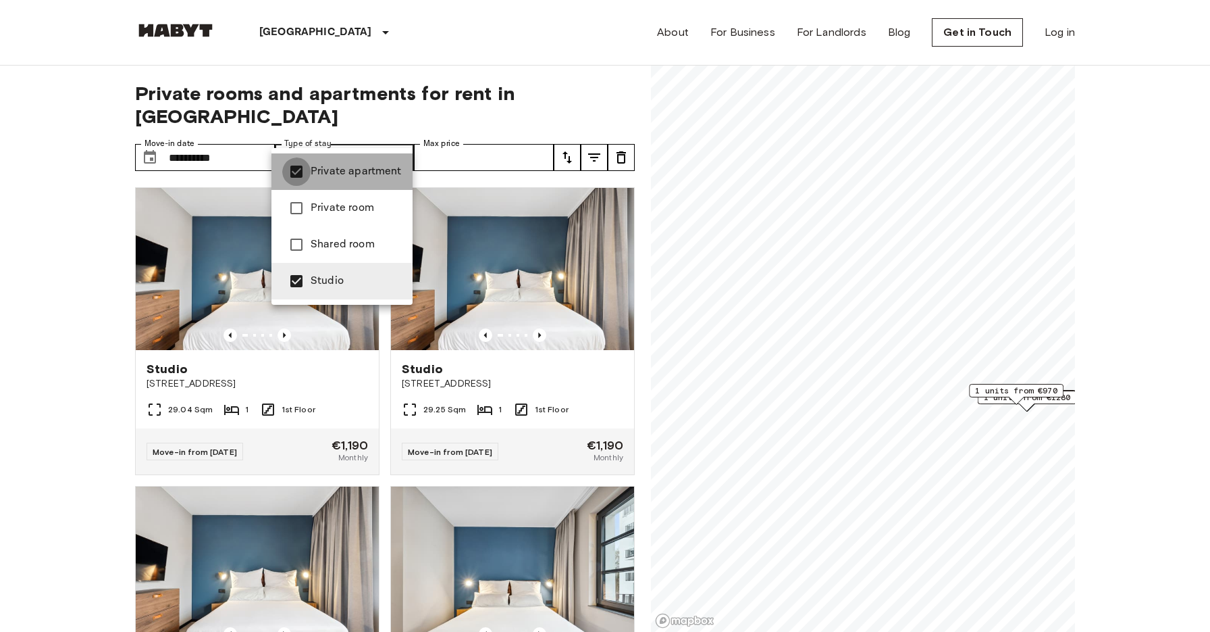
type input "******"
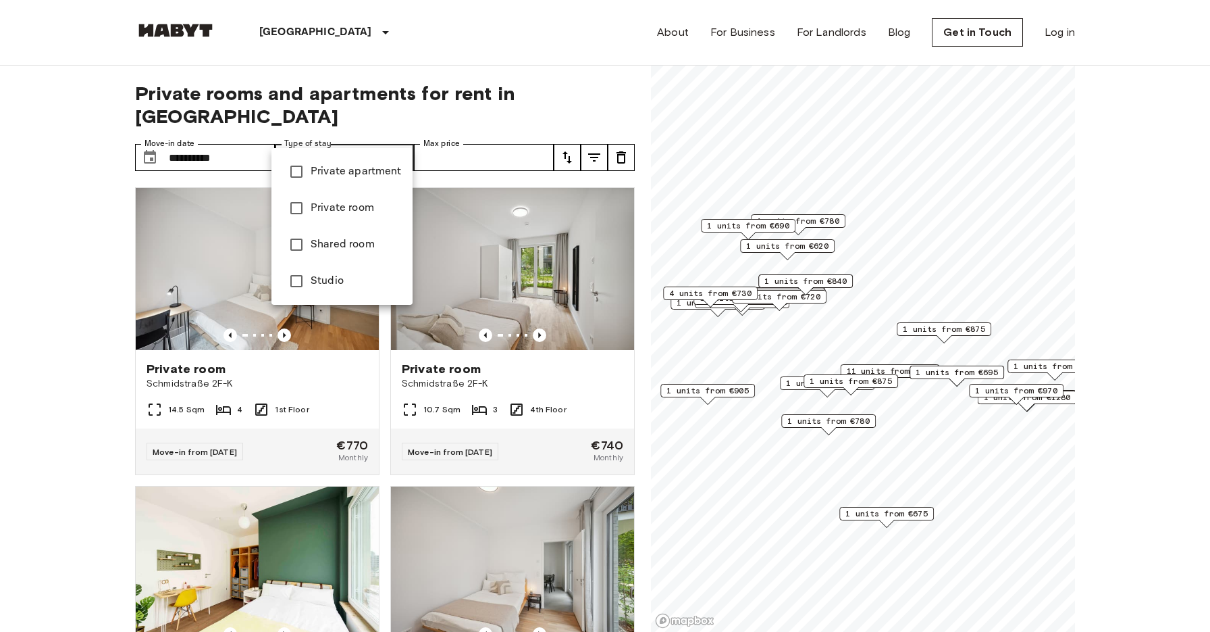
click at [69, 206] on div at bounding box center [605, 316] width 1210 height 632
